Goal: Information Seeking & Learning: Learn about a topic

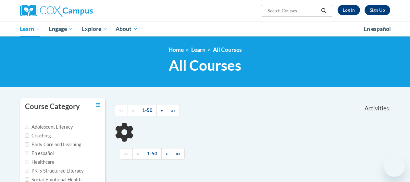
click at [341, 10] on link "Log In" at bounding box center [349, 10] width 22 height 10
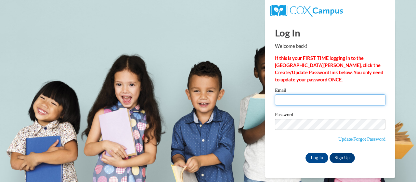
click at [312, 100] on input "Email" at bounding box center [330, 99] width 110 height 11
type input "Mark.Stevens@gcpsk12.org"
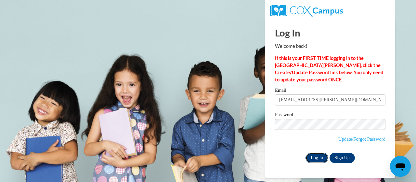
click at [313, 161] on input "Log In" at bounding box center [316, 157] width 23 height 10
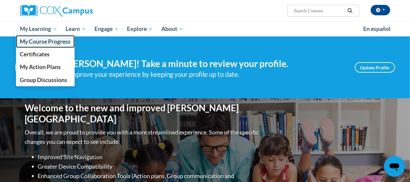
click at [46, 42] on span "My Course Progress" at bounding box center [45, 41] width 51 height 7
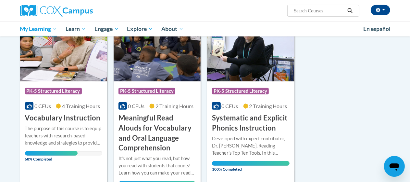
scroll to position [104, 0]
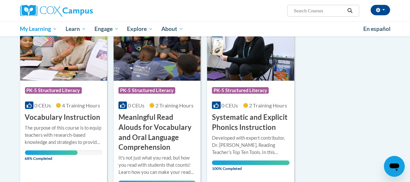
click at [68, 94] on span "PK-5 Structured Literacy" at bounding box center [54, 91] width 58 height 8
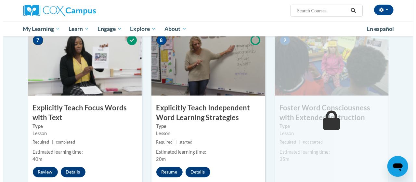
scroll to position [553, 0]
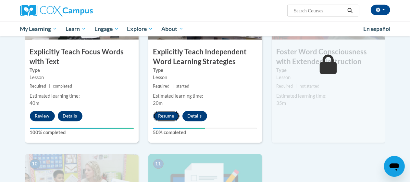
click at [162, 116] on button "Resume" at bounding box center [166, 116] width 26 height 10
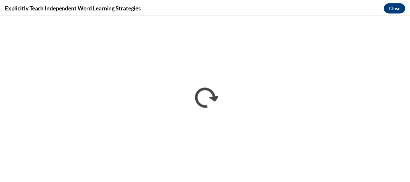
scroll to position [0, 0]
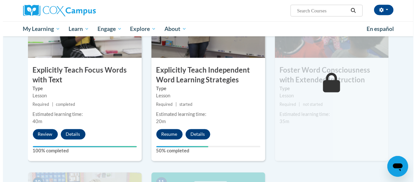
scroll to position [535, 0]
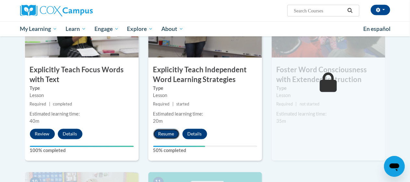
click at [169, 131] on button "Resume" at bounding box center [166, 134] width 26 height 10
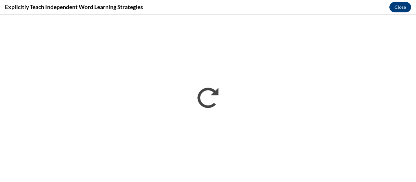
scroll to position [0, 0]
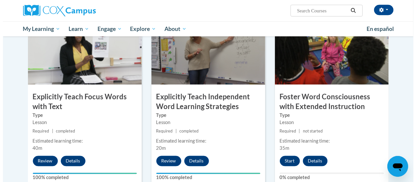
scroll to position [510, 0]
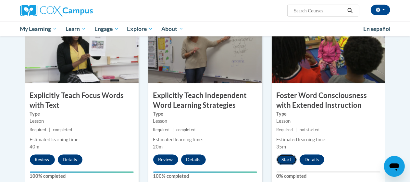
click at [287, 163] on button "Start" at bounding box center [287, 159] width 20 height 10
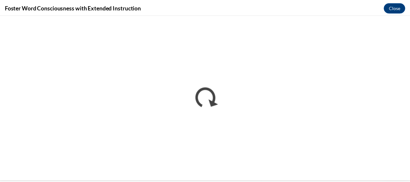
scroll to position [0, 0]
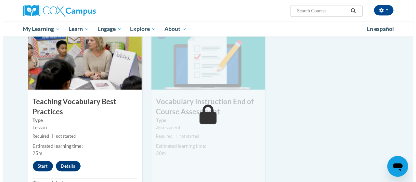
scroll to position [727, 0]
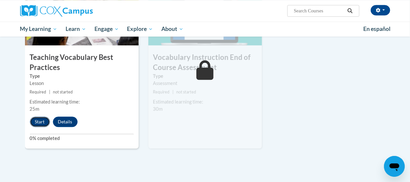
click at [39, 120] on button "Start" at bounding box center [40, 121] width 20 height 10
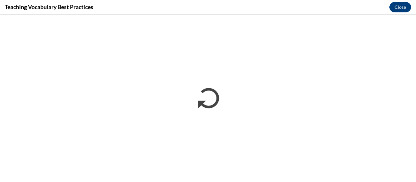
scroll to position [0, 0]
